Goal: Navigation & Orientation: Find specific page/section

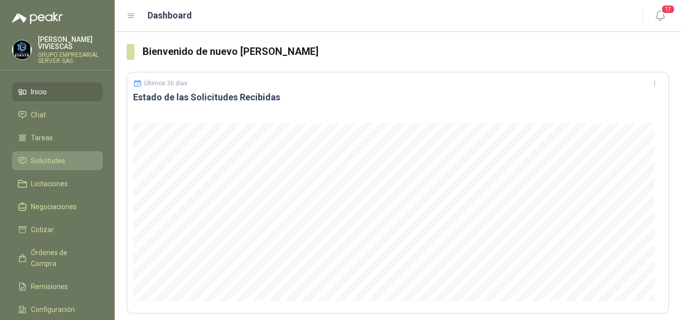
click at [46, 161] on span "Solicitudes" at bounding box center [48, 160] width 34 height 11
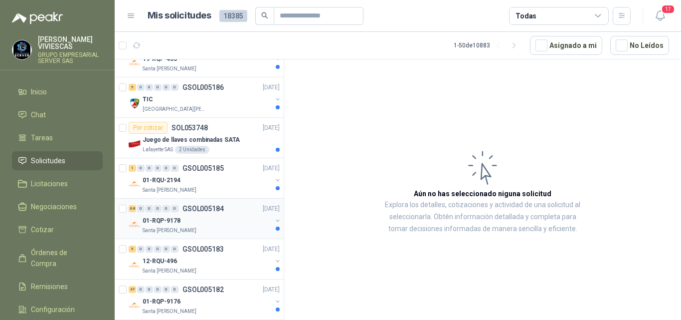
scroll to position [150, 0]
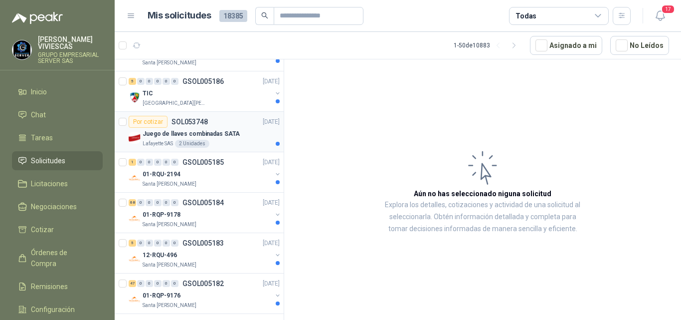
click at [210, 131] on p "Juego de llaves combinadas SATA" at bounding box center [191, 133] width 97 height 9
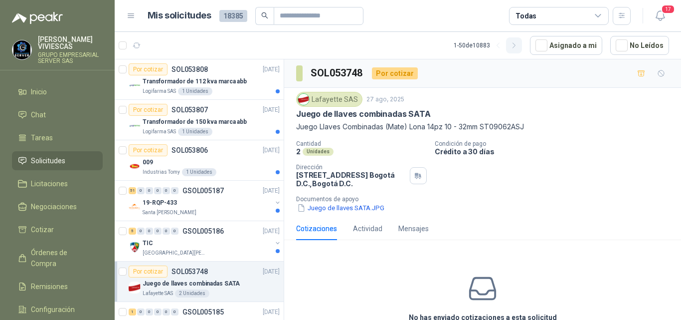
click at [515, 48] on icon "button" at bounding box center [514, 45] width 8 height 8
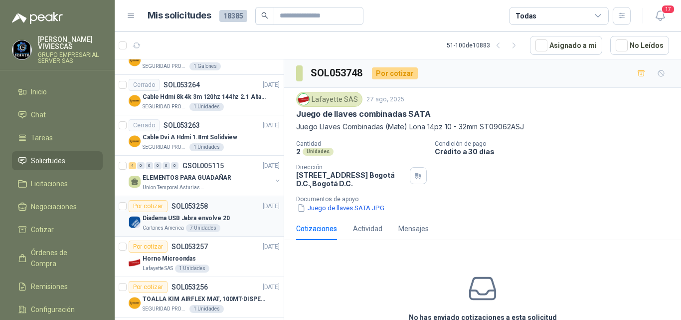
scroll to position [648, 0]
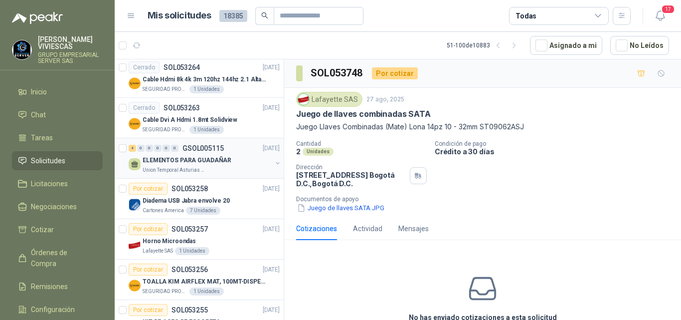
click at [202, 158] on p "ELEMENTOS PARA GUADAÑAR" at bounding box center [187, 160] width 89 height 9
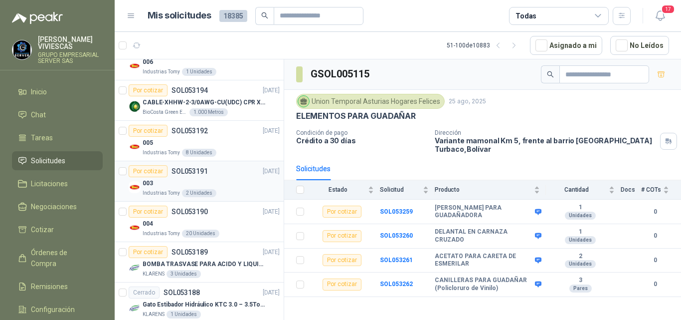
scroll to position [1496, 0]
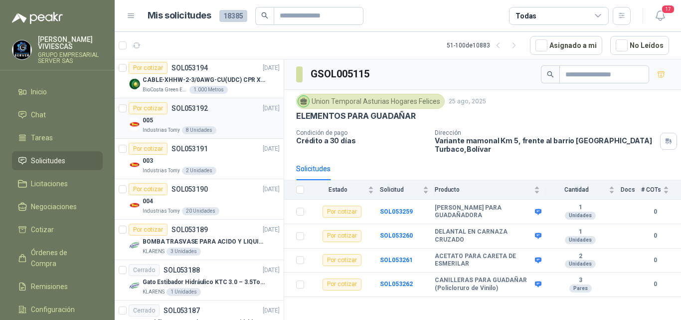
click at [193, 105] on p "SOL053192" at bounding box center [189, 108] width 36 height 7
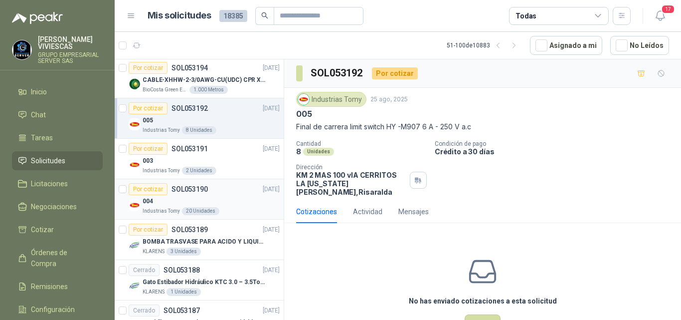
click at [154, 201] on div "004" at bounding box center [211, 201] width 137 height 12
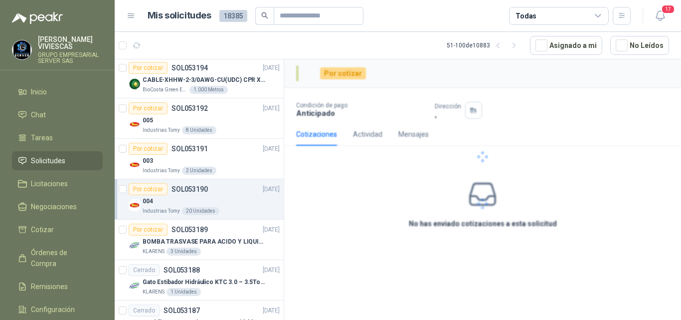
click at [179, 190] on p "SOL053190" at bounding box center [189, 188] width 36 height 7
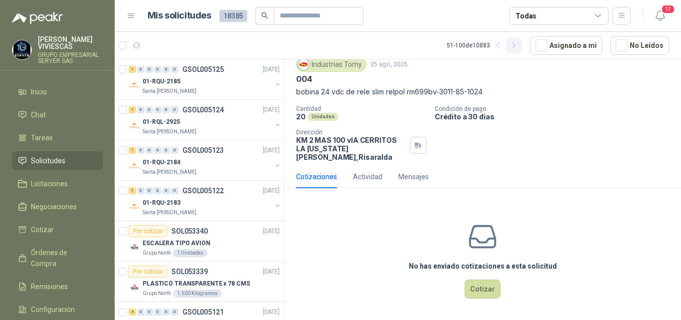
click at [514, 48] on icon "button" at bounding box center [514, 45] width 8 height 8
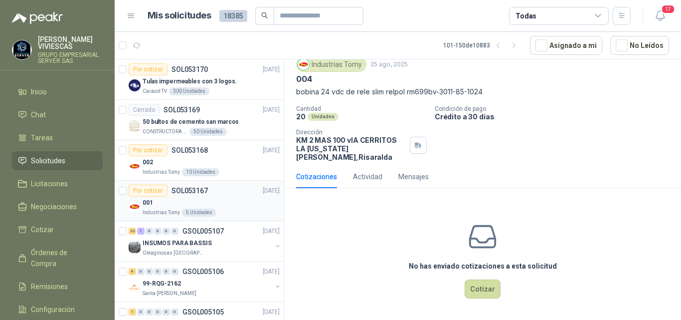
scroll to position [50, 0]
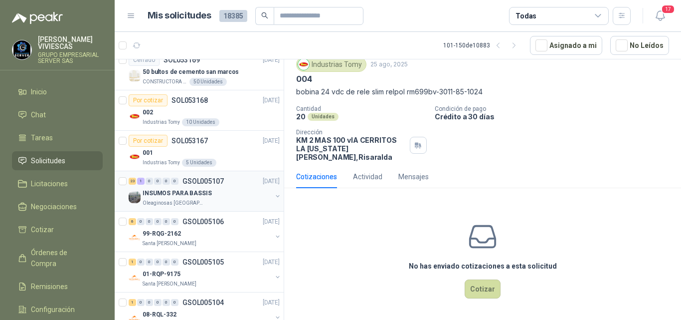
click at [195, 193] on p "INSUMOS PARA BASSIS" at bounding box center [177, 192] width 69 height 9
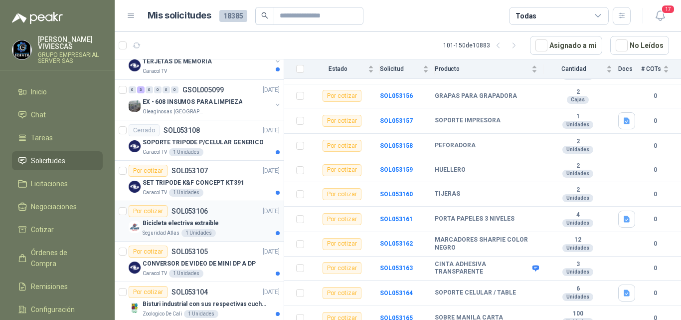
scroll to position [748, 0]
click at [194, 218] on p "Bicicleta electriva extraible" at bounding box center [181, 221] width 76 height 9
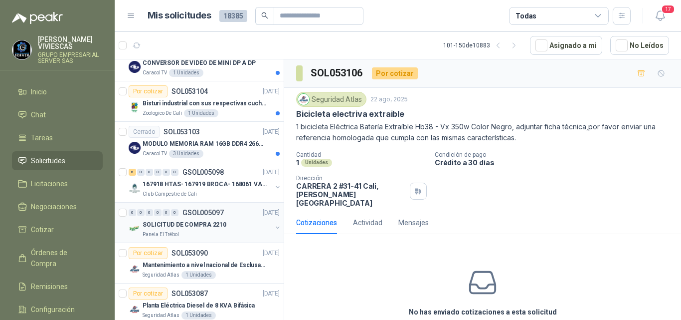
scroll to position [997, 0]
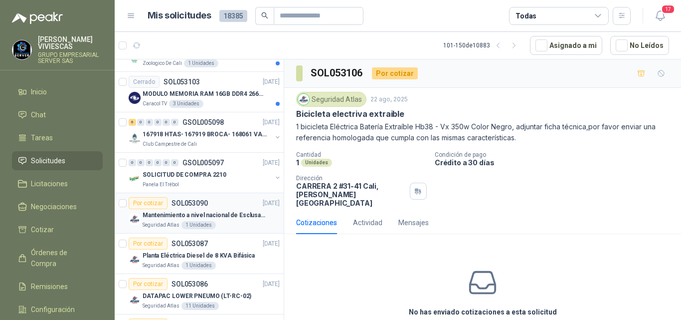
click at [184, 211] on p "Mantenimiento a nivel nacional de Esclusas de Seguridad" at bounding box center [205, 214] width 124 height 9
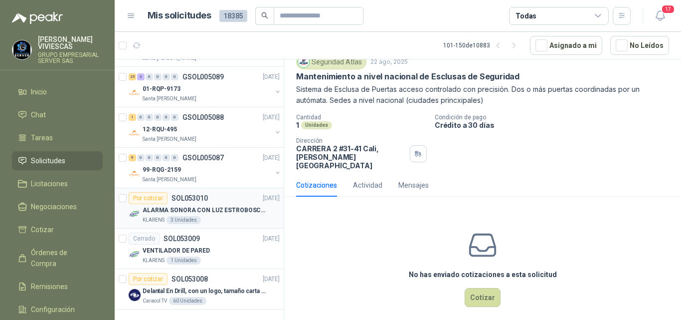
scroll to position [1777, 0]
click at [274, 286] on article "Por cotizar SOL053008 [DATE] Delantal En Drill, con un logo, tamaño carta 1 tin…" at bounding box center [199, 289] width 169 height 40
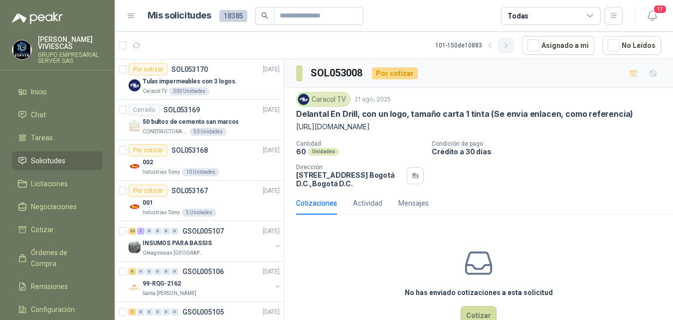
click at [506, 45] on icon "button" at bounding box center [506, 45] width 8 height 8
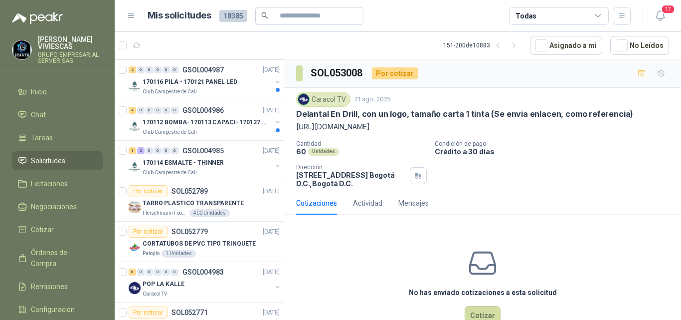
scroll to position [897, 0]
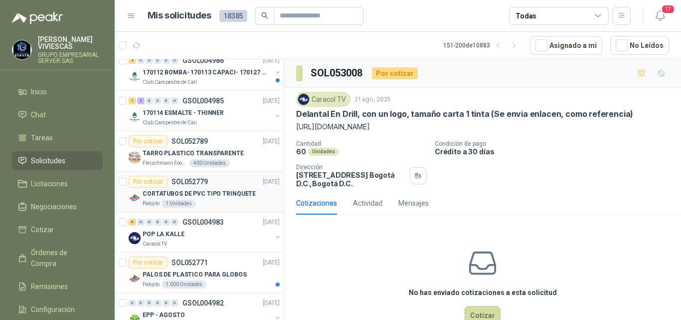
click at [188, 191] on p "CORTATUBOS DE PVC TIPO TRINQUETE" at bounding box center [199, 193] width 113 height 9
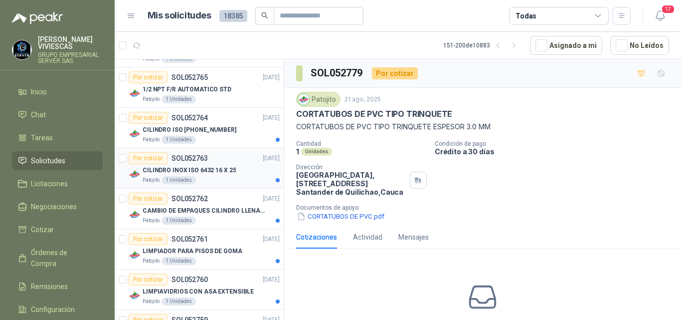
scroll to position [1346, 0]
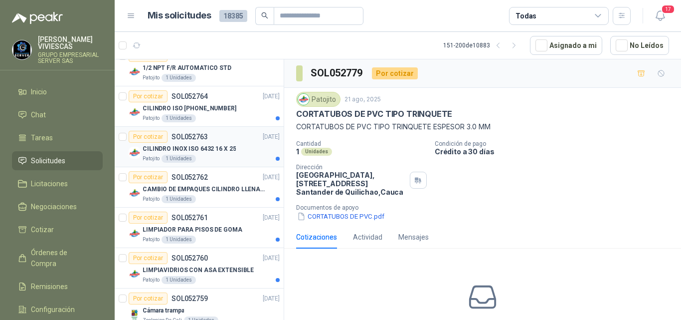
click at [193, 149] on p "CILINDRO INOX ISO 6432 16 X 25" at bounding box center [189, 148] width 93 height 9
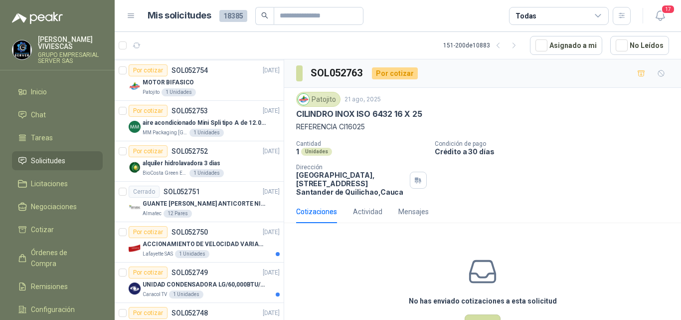
scroll to position [1777, 0]
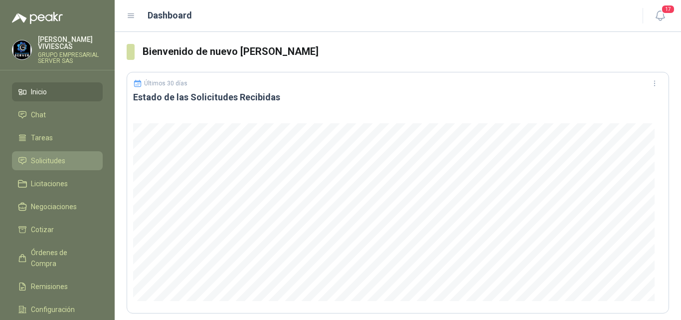
click at [57, 157] on span "Solicitudes" at bounding box center [48, 160] width 34 height 11
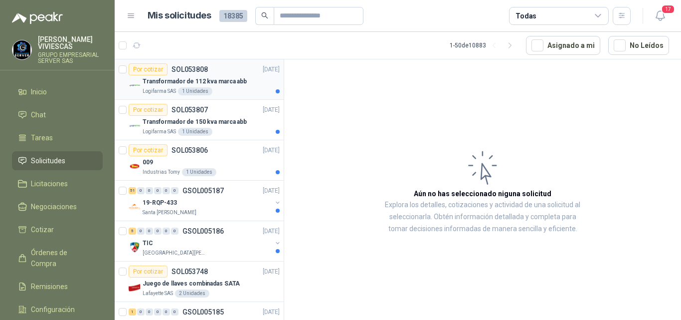
click at [192, 80] on p "Transformador de 112 kva marca abb" at bounding box center [195, 81] width 104 height 9
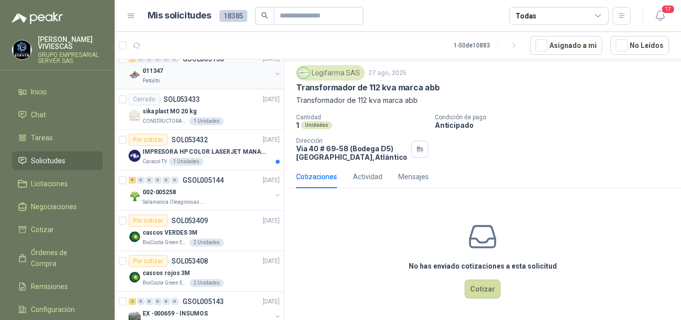
scroll to position [798, 0]
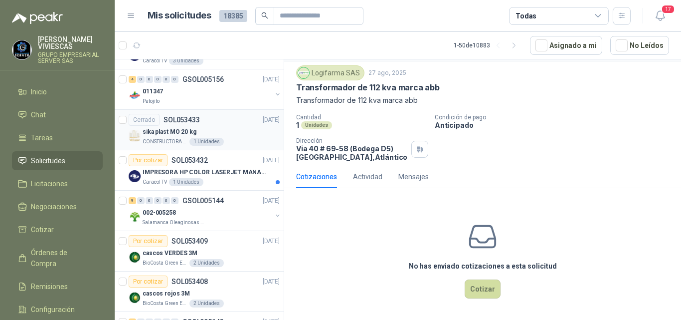
click at [168, 130] on p "sika plast MO 20 kg" at bounding box center [170, 131] width 54 height 9
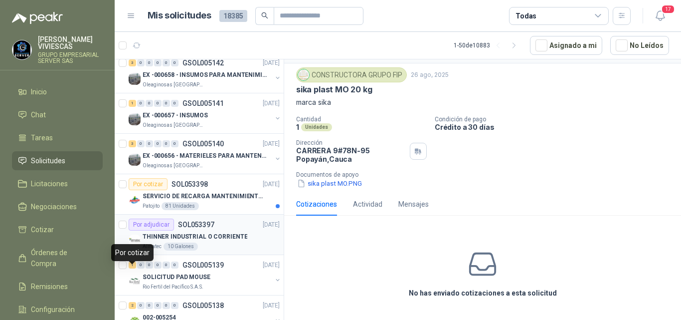
scroll to position [1147, 0]
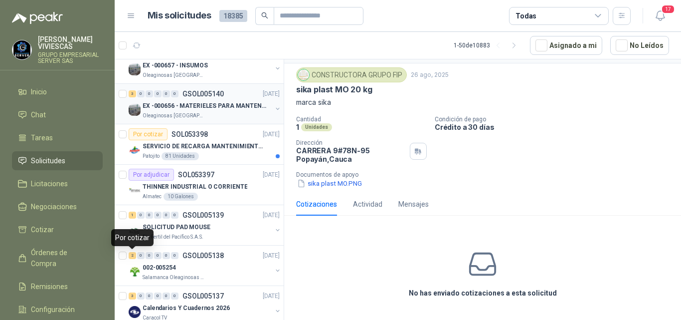
click at [220, 105] on p "EX -000656 - MATERIELES PARA MANTENIMIENTO MECANIC" at bounding box center [205, 105] width 124 height 9
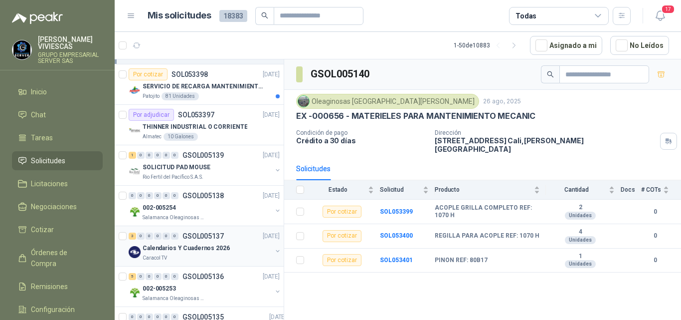
scroll to position [1196, 0]
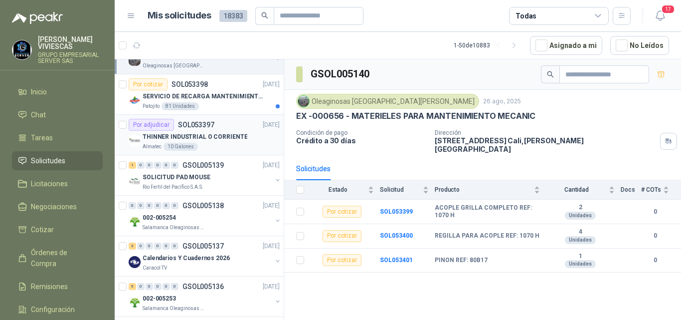
click at [185, 133] on p "THINNER INDUSTRIAL O CORRIENTE" at bounding box center [195, 136] width 105 height 9
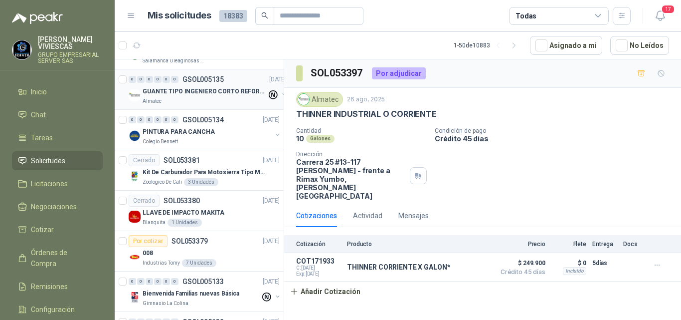
scroll to position [1446, 0]
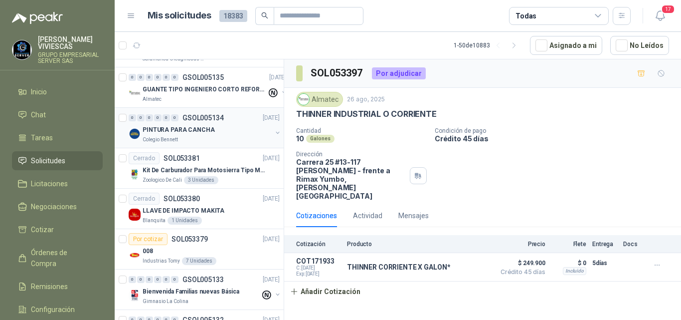
click at [188, 127] on p "PINTURA PARA CANCHA" at bounding box center [179, 129] width 72 height 9
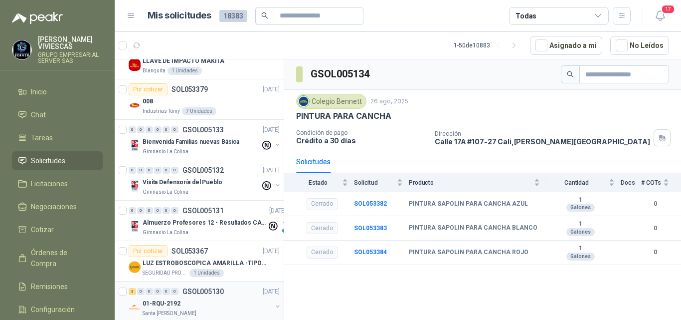
scroll to position [1645, 0]
